Goal: Information Seeking & Learning: Learn about a topic

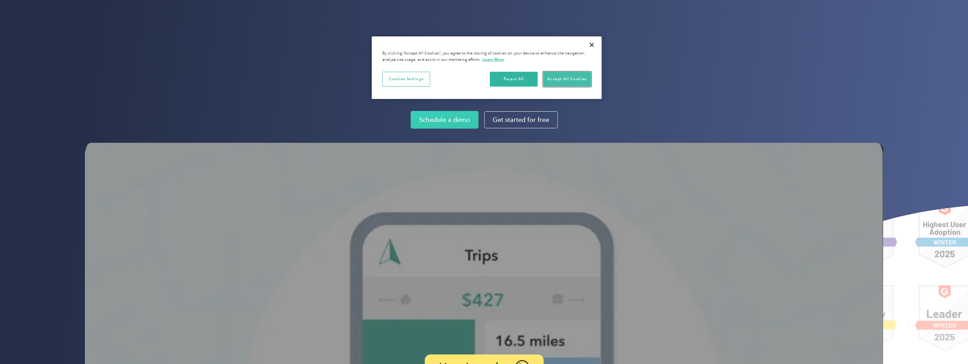
click at [560, 78] on button "Accept All Cookies" at bounding box center [567, 79] width 48 height 15
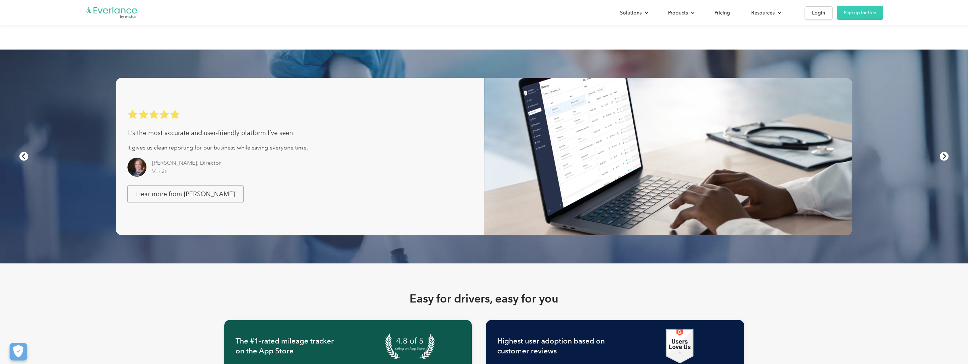
scroll to position [601, 0]
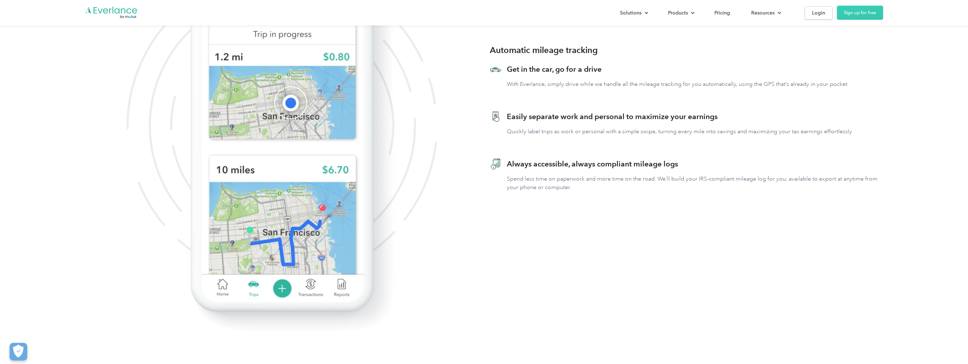
scroll to position [460, 0]
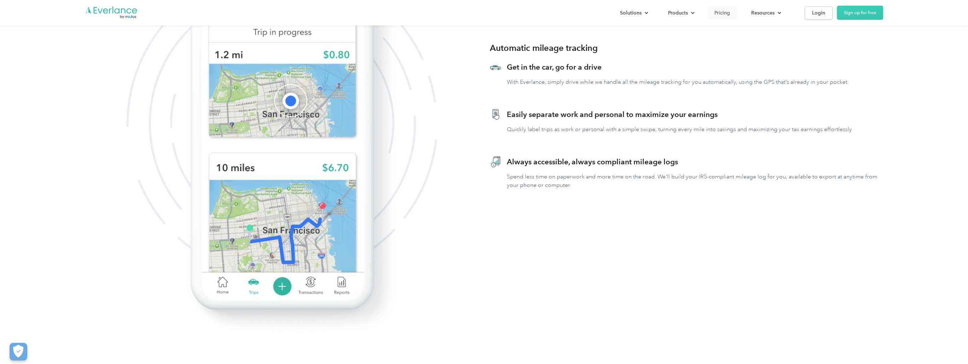
click at [710, 11] on link "Pricing" at bounding box center [722, 13] width 30 height 12
